Goal: Information Seeking & Learning: Learn about a topic

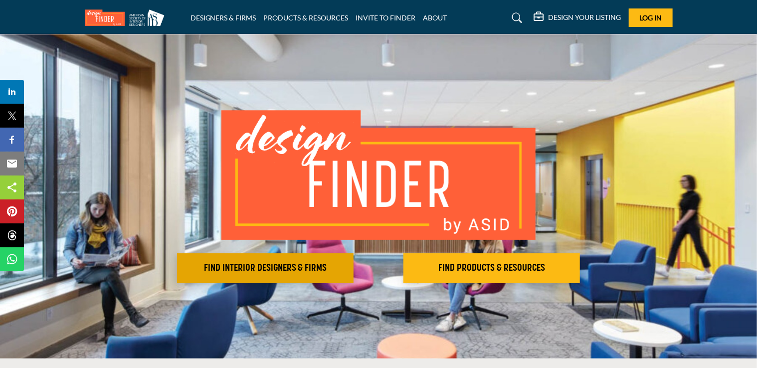
click at [249, 267] on h2 "FIND INTERIOR DESIGNERS & FIRMS" at bounding box center [265, 268] width 171 height 12
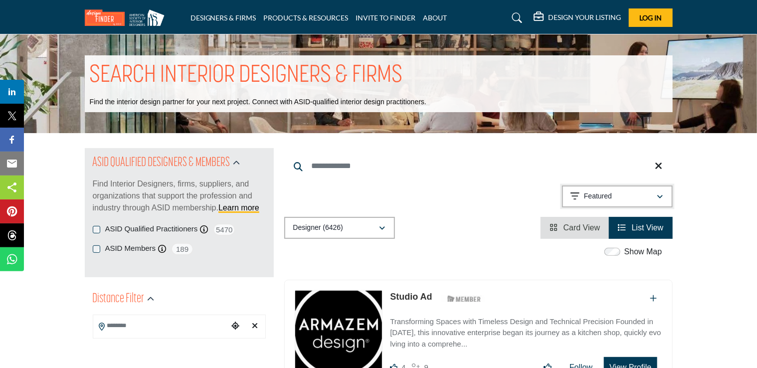
click at [661, 196] on icon "button" at bounding box center [661, 197] width 6 height 7
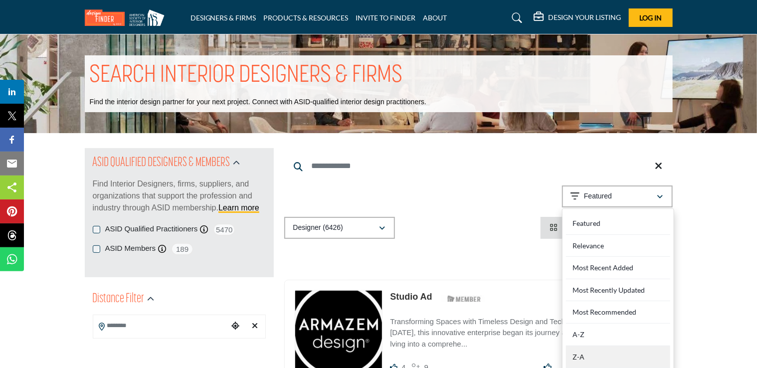
click at [580, 355] on div "Z-A" at bounding box center [618, 357] width 104 height 22
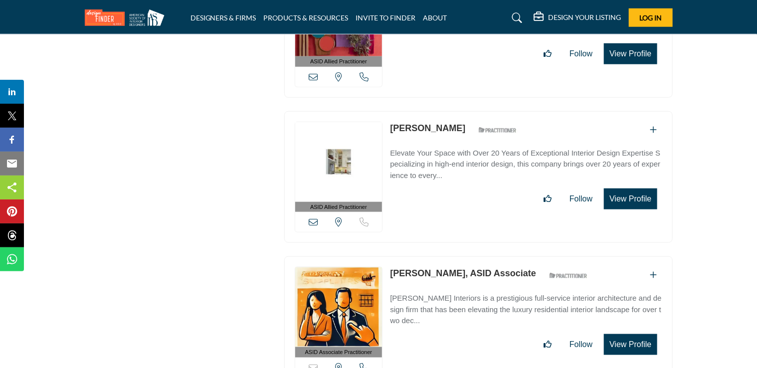
scroll to position [28894, 0]
